Goal: Task Accomplishment & Management: Use online tool/utility

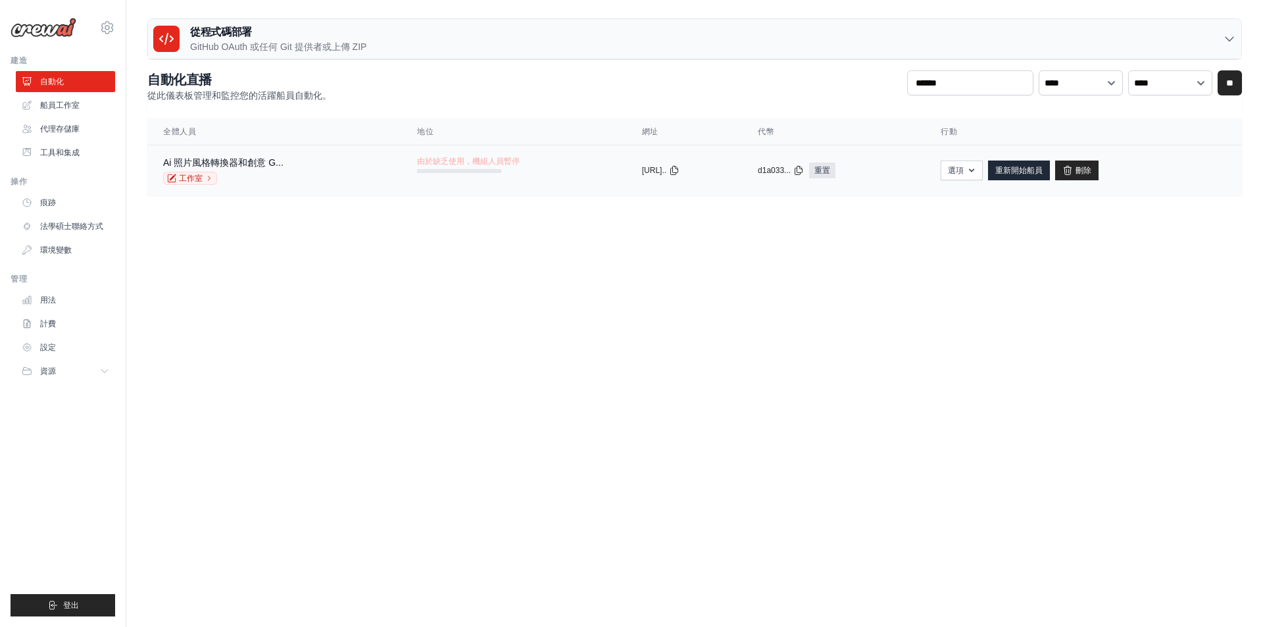
click at [509, 166] on td "由於缺乏使用，機組人員暫停" at bounding box center [513, 164] width 224 height 38
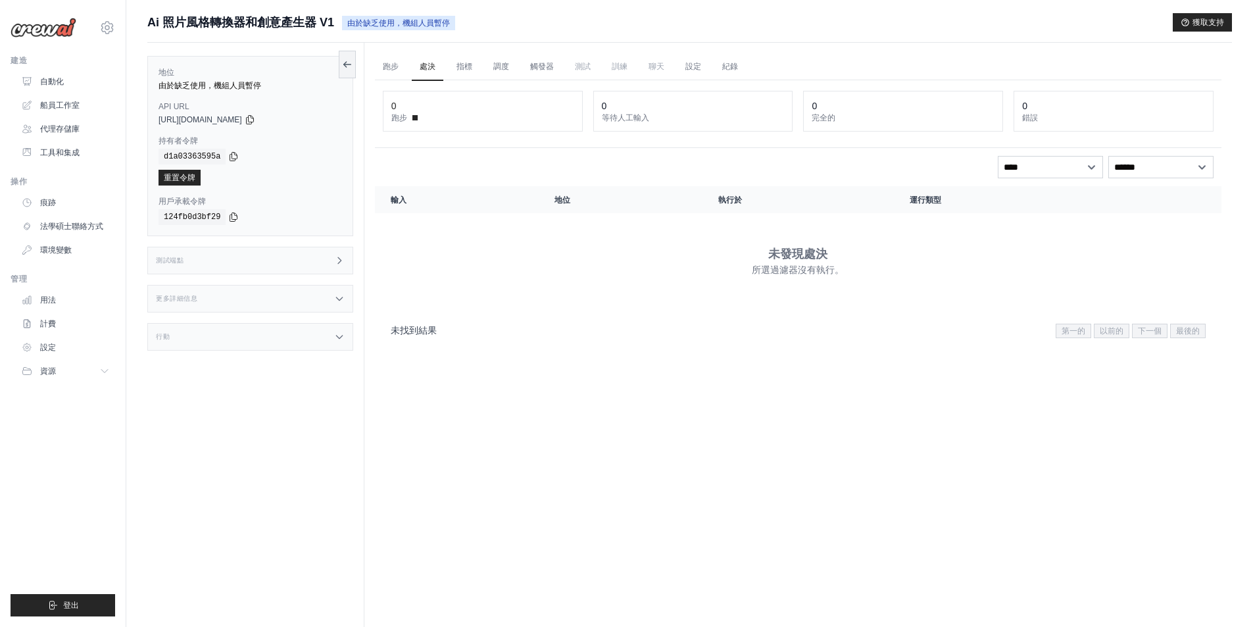
click at [55, 36] on img at bounding box center [44, 28] width 66 height 20
click at [56, 28] on img at bounding box center [44, 28] width 66 height 20
click at [59, 76] on font "自動化" at bounding box center [53, 81] width 24 height 11
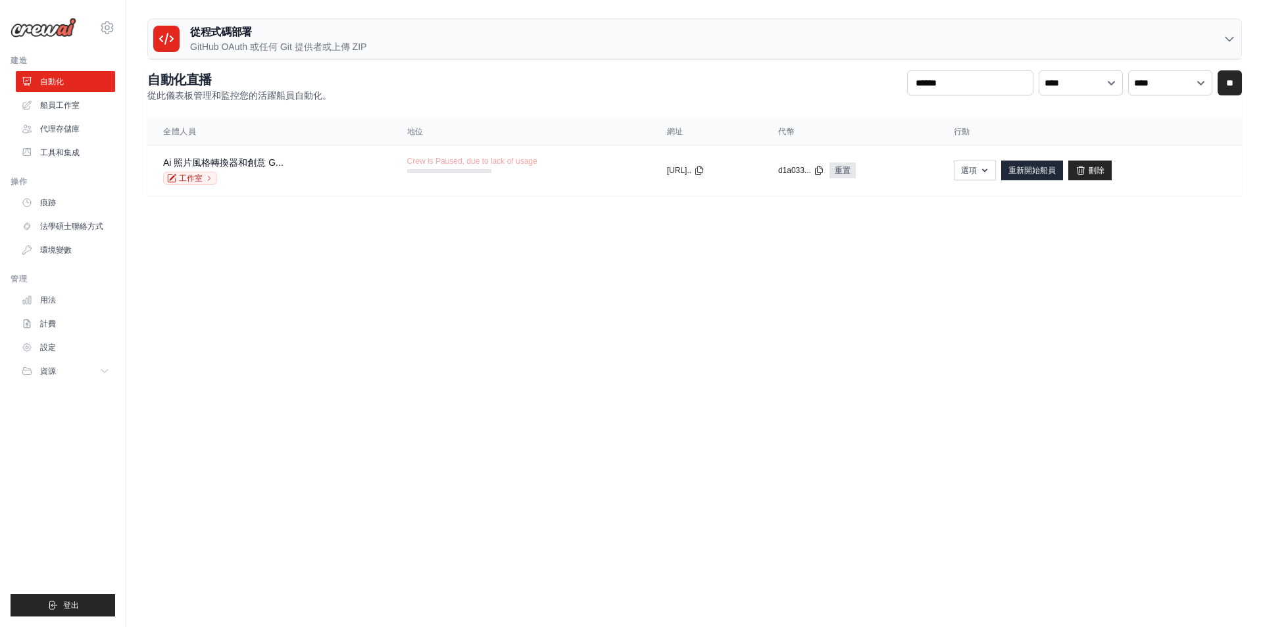
click at [360, 315] on body "[EMAIL_ADDRESS][DOMAIN_NAME] 設定 建造 自動化" at bounding box center [631, 313] width 1263 height 627
drag, startPoint x: 413, startPoint y: 514, endPoint x: 405, endPoint y: 399, distance: 114.7
click at [413, 489] on body "[EMAIL_ADDRESS][DOMAIN_NAME] 設定 建造 自動化" at bounding box center [631, 313] width 1263 height 627
click at [298, 41] on font "GitHub OAuth 或任何 Git 提供者或上傳 ZIP" at bounding box center [278, 46] width 176 height 11
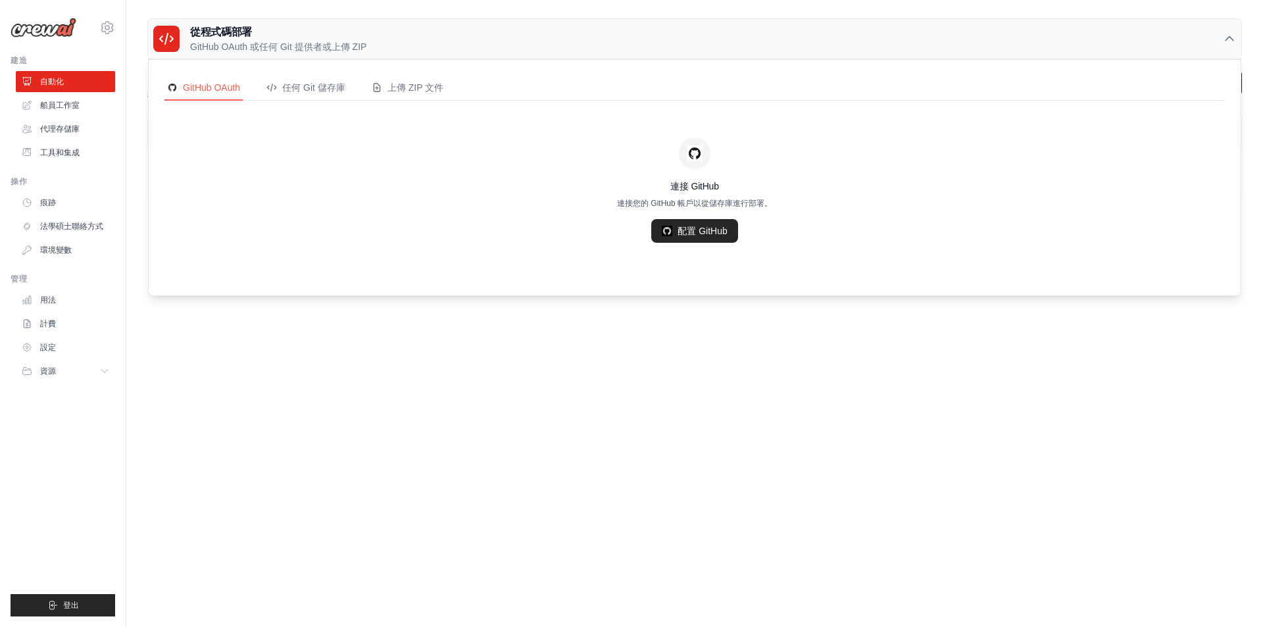
click at [296, 38] on h3 "從程式碼部署" at bounding box center [278, 32] width 176 height 16
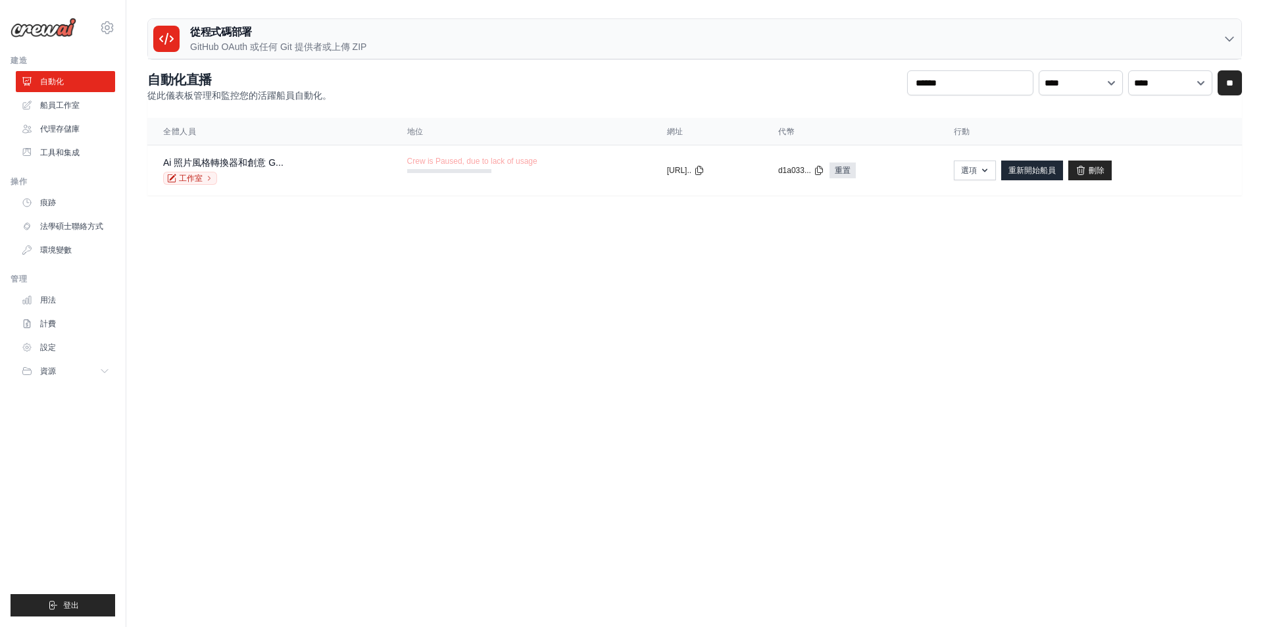
click at [296, 38] on h3 "從程式碼部署" at bounding box center [278, 32] width 176 height 16
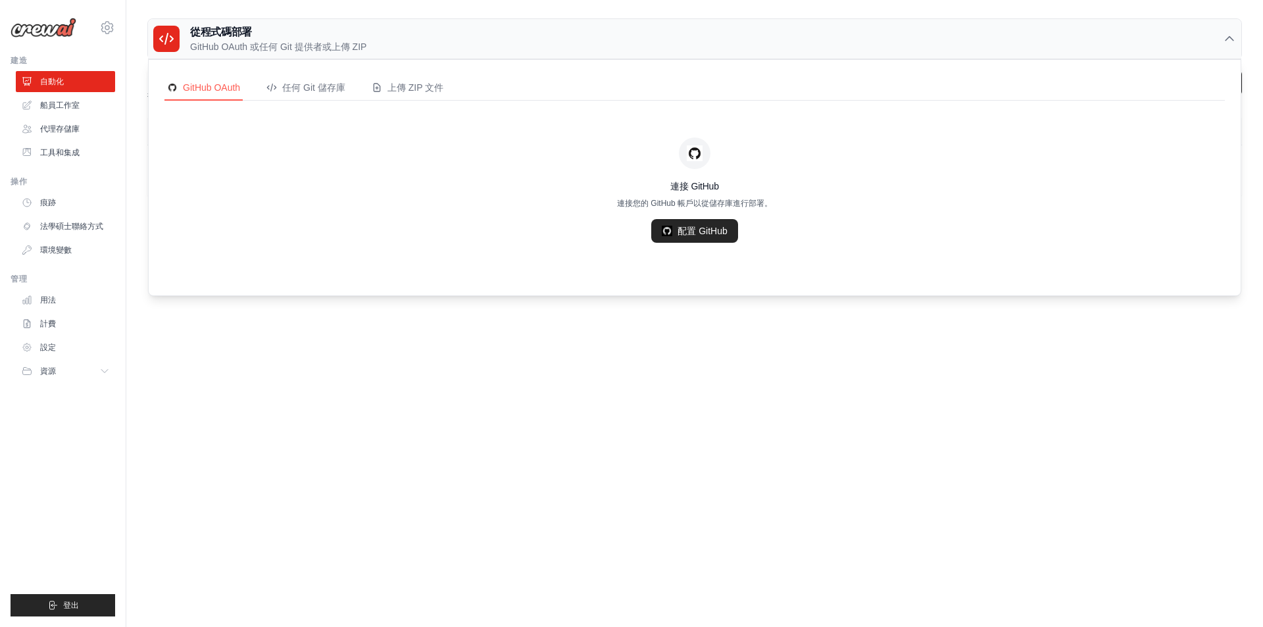
click at [296, 38] on h3 "從程式碼部署" at bounding box center [278, 32] width 176 height 16
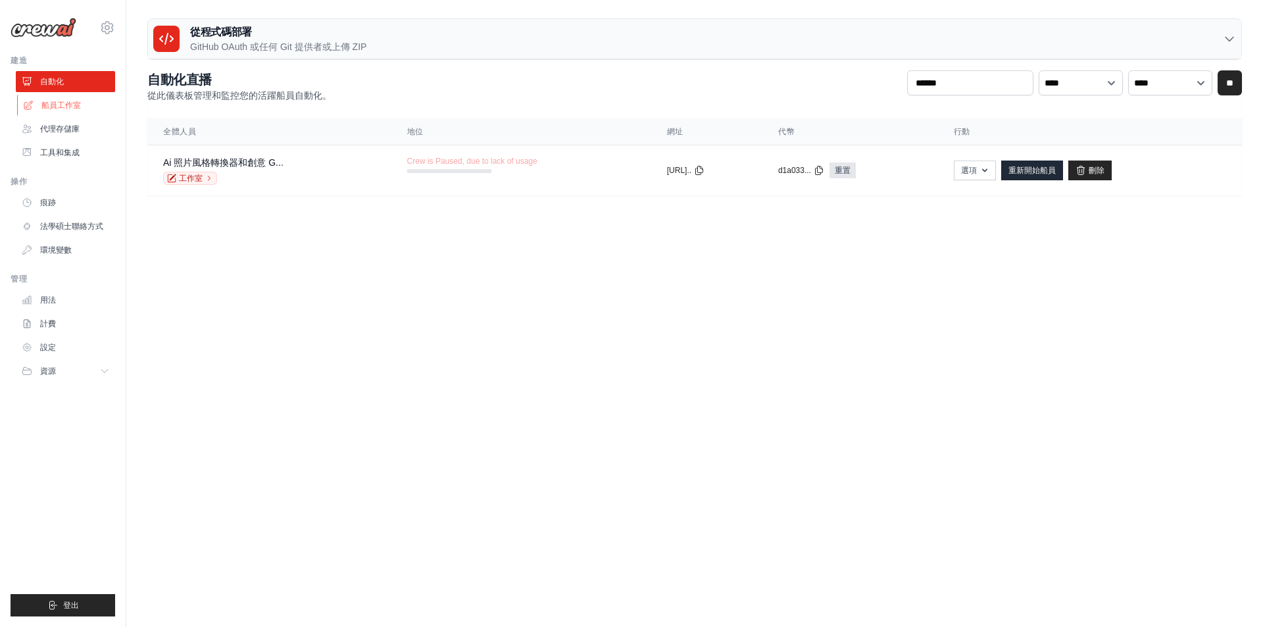
click at [66, 107] on font "船員工作室" at bounding box center [60, 105] width 39 height 9
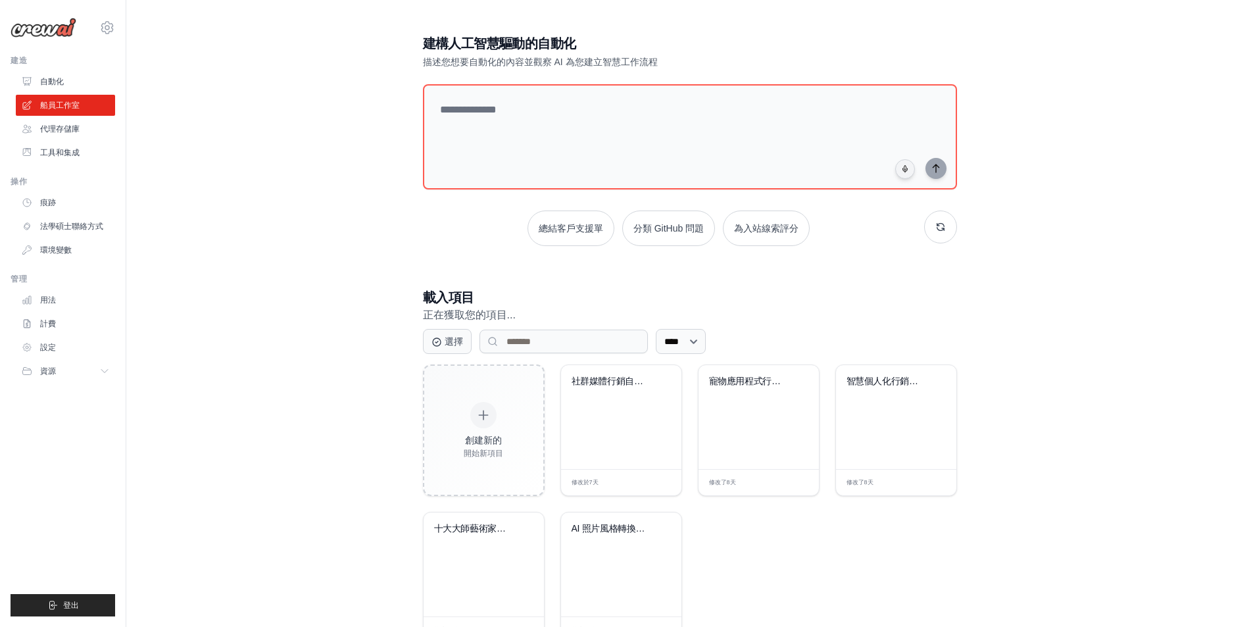
click at [255, 258] on div "建構人工智慧驅動的自動化 描述您想要自動化的內容並觀察 AI 為您建立智慧工作流程 總結客戶支援單 分類 GitHub 問題 為入站線索評分 載入項目 正在獲…" at bounding box center [689, 338] width 1085 height 651
